Goal: Task Accomplishment & Management: Use online tool/utility

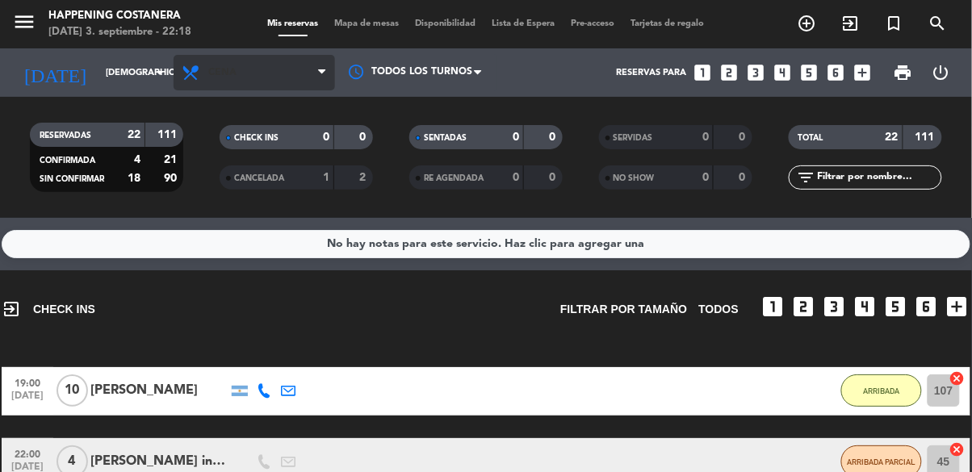
click at [316, 64] on span "Cena" at bounding box center [253, 73] width 161 height 36
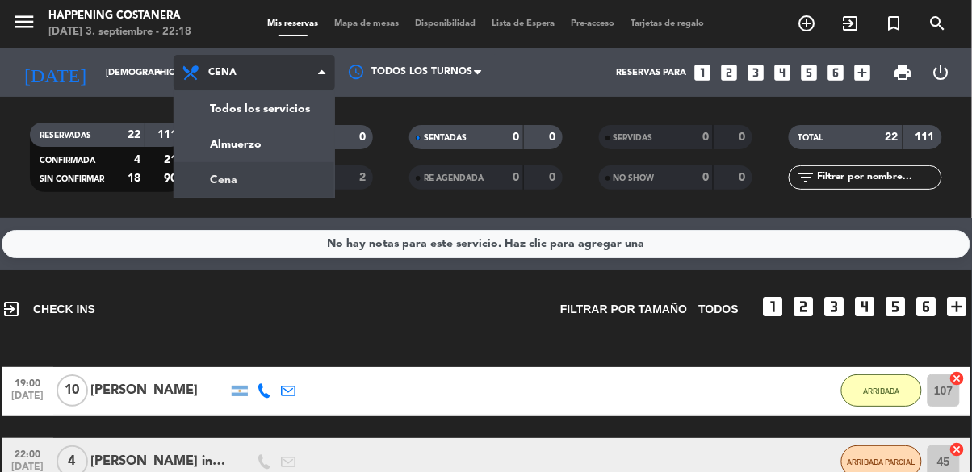
click at [266, 183] on div "menu Happening Costanera [DATE] 3. septiembre - 22:18 Mis reservas Mapa de mesa…" at bounding box center [486, 109] width 972 height 218
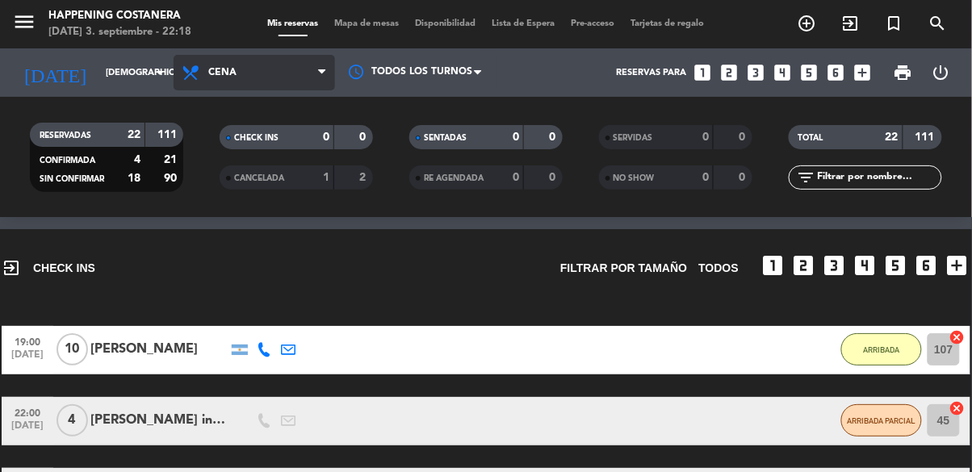
scroll to position [40, 0]
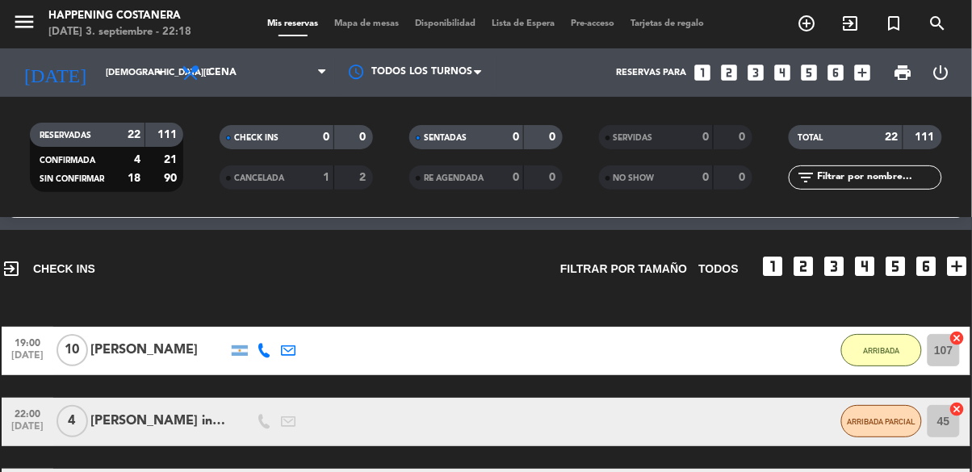
click at [381, 19] on span "Mapa de mesas" at bounding box center [367, 23] width 81 height 9
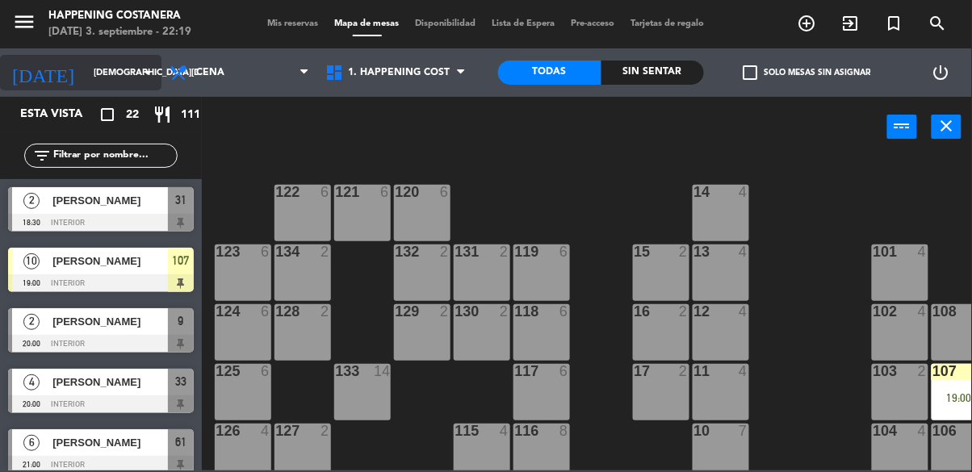
click at [143, 61] on input "[DEMOGRAPHIC_DATA][DATE]" at bounding box center [146, 73] width 121 height 27
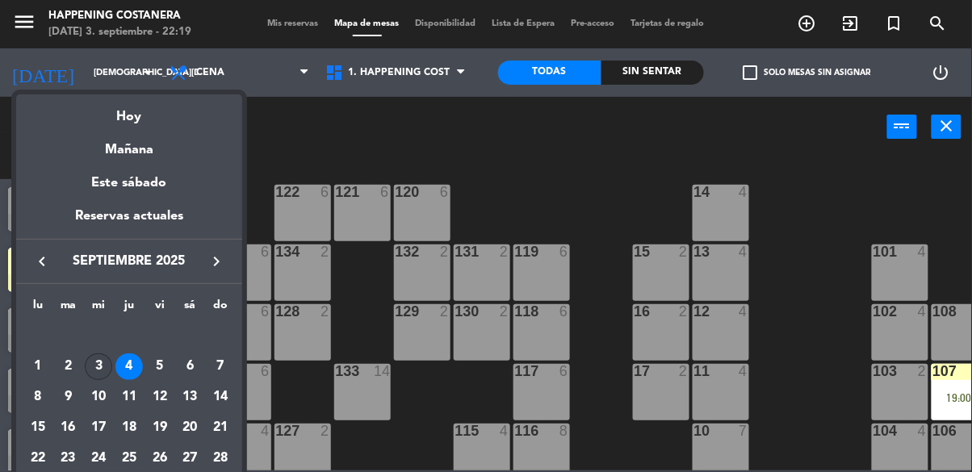
click at [101, 366] on div "3" at bounding box center [98, 366] width 27 height 27
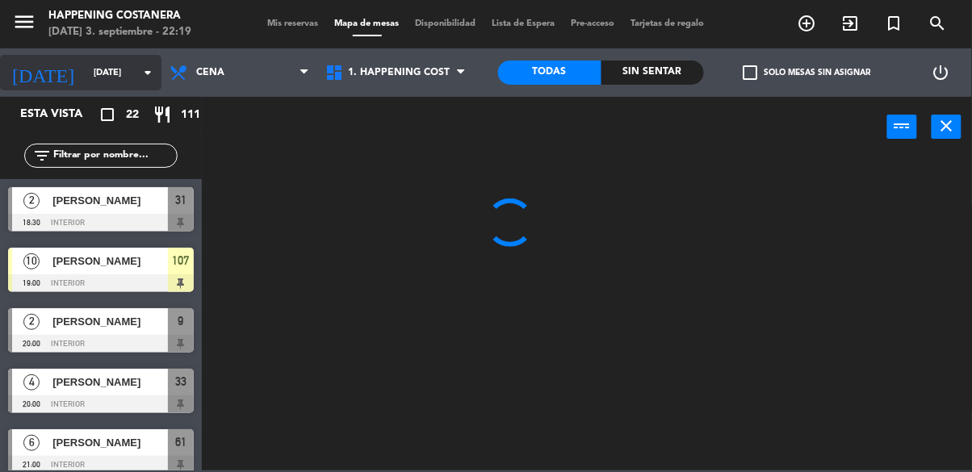
click at [140, 65] on icon "arrow_drop_down" at bounding box center [147, 72] width 19 height 19
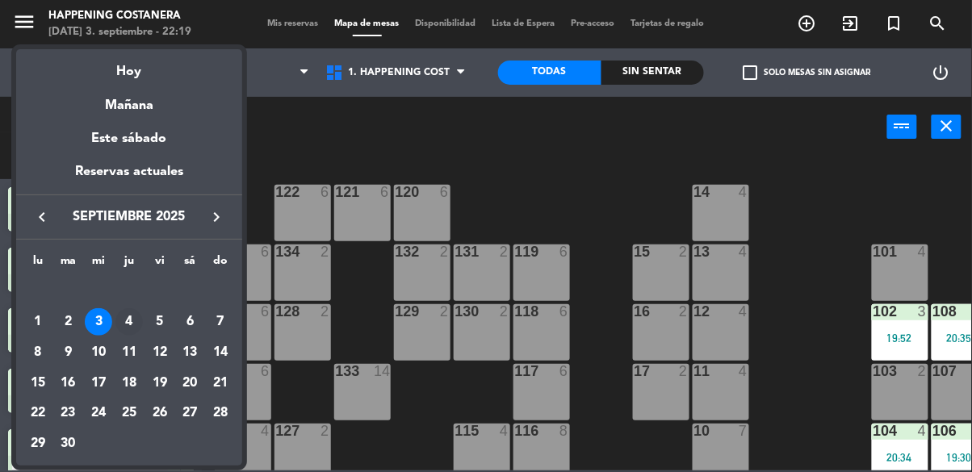
click at [135, 325] on div "4" at bounding box center [128, 321] width 27 height 27
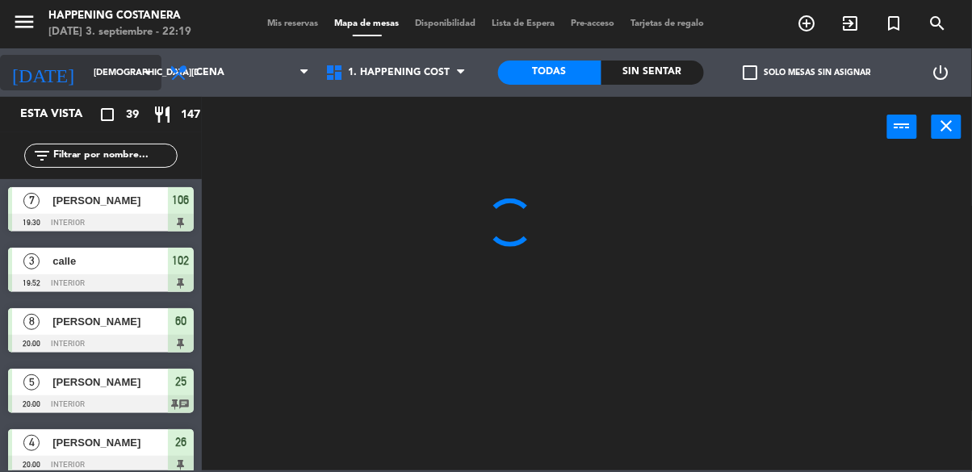
click at [144, 61] on input "[DEMOGRAPHIC_DATA][DATE]" at bounding box center [146, 73] width 121 height 27
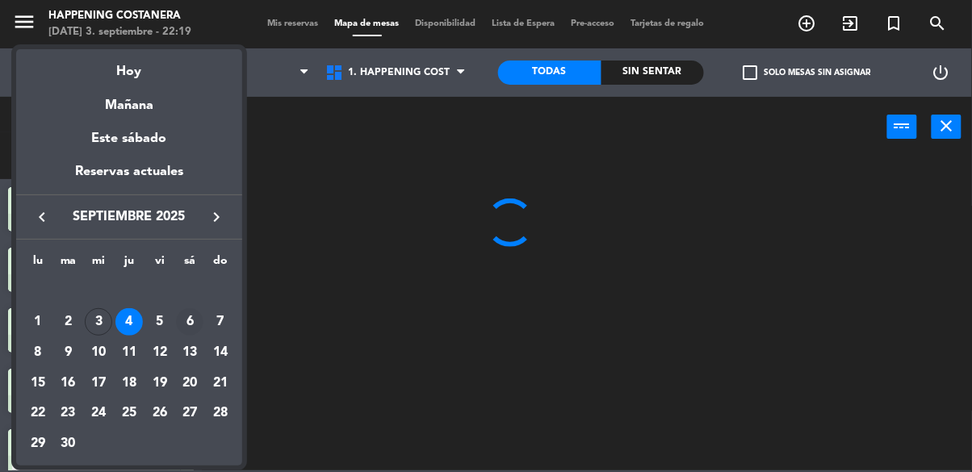
click at [177, 328] on div "6" at bounding box center [189, 321] width 27 height 27
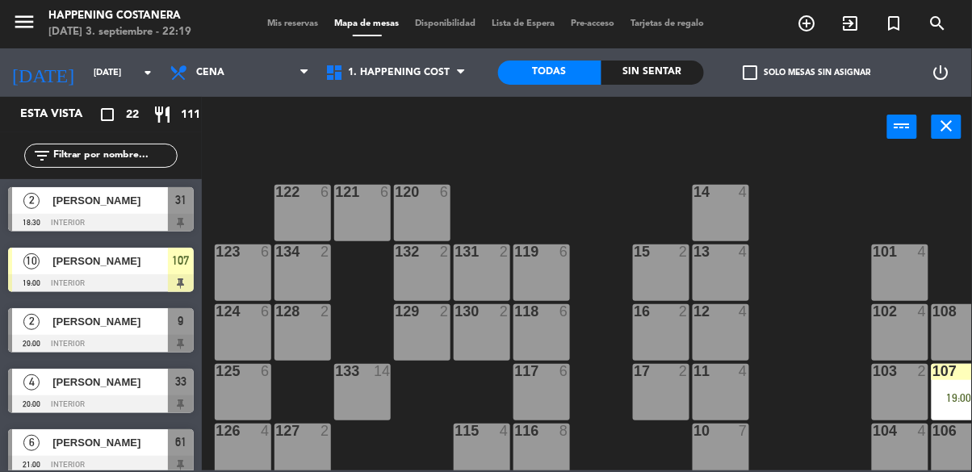
click at [760, 73] on label "check_box_outline_blank Solo mesas sin asignar" at bounding box center [806, 72] width 127 height 15
click at [807, 73] on input "check_box_outline_blank Solo mesas sin asignar" at bounding box center [807, 73] width 0 height 0
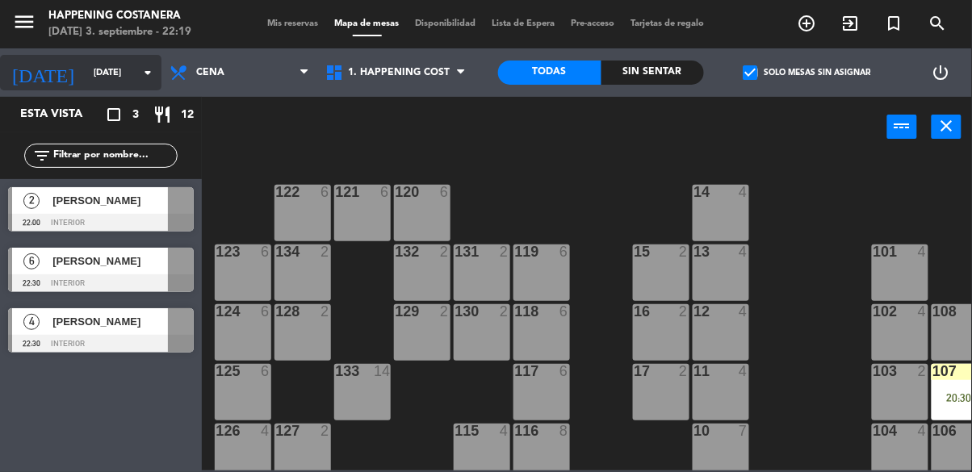
click at [148, 65] on icon "arrow_drop_down" at bounding box center [147, 72] width 19 height 19
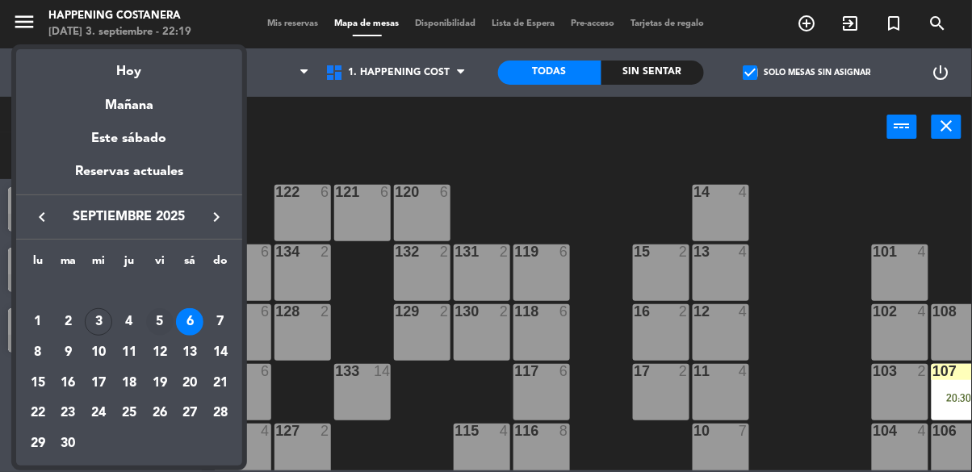
click at [164, 322] on div "5" at bounding box center [159, 321] width 27 height 27
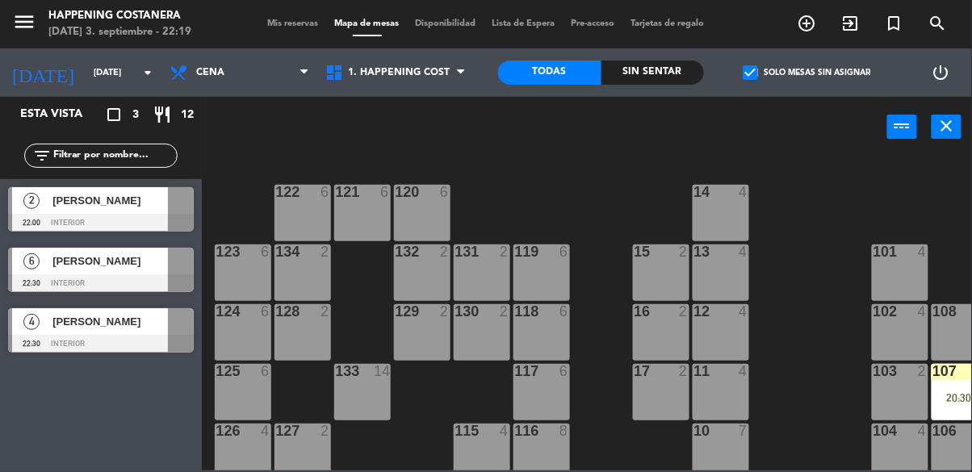
type input "[DATE]"
click at [10, 120] on div "Esta vista" at bounding box center [62, 114] width 108 height 19
